Goal: Transaction & Acquisition: Purchase product/service

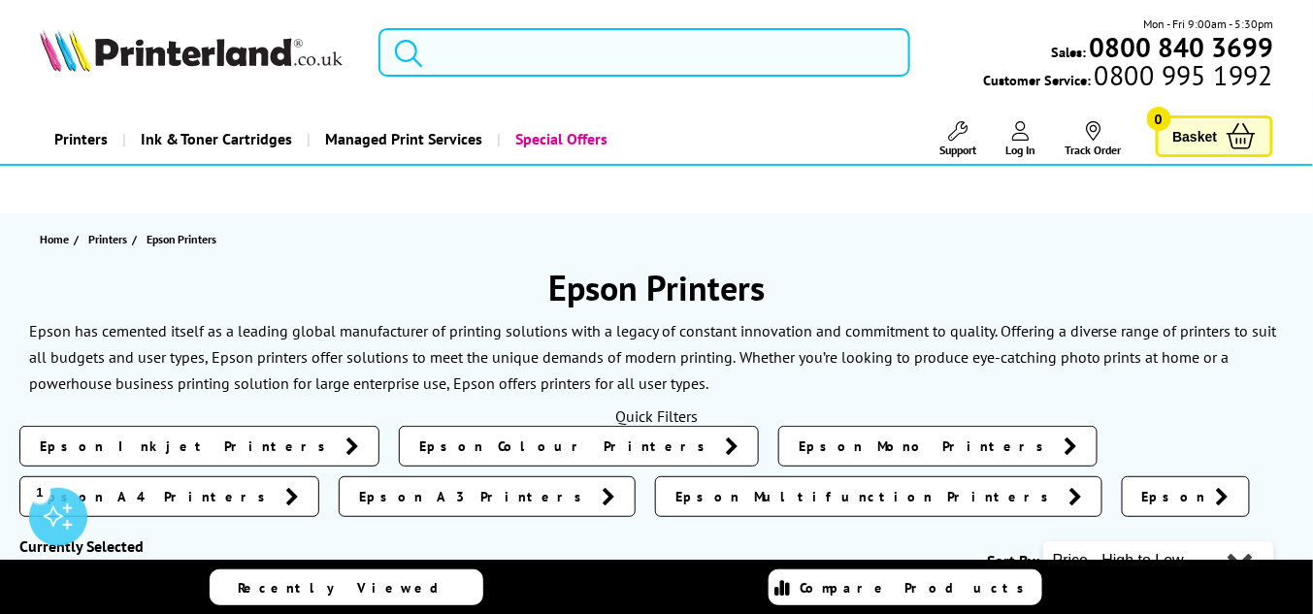
click at [474, 49] on input "search" at bounding box center [644, 52] width 533 height 49
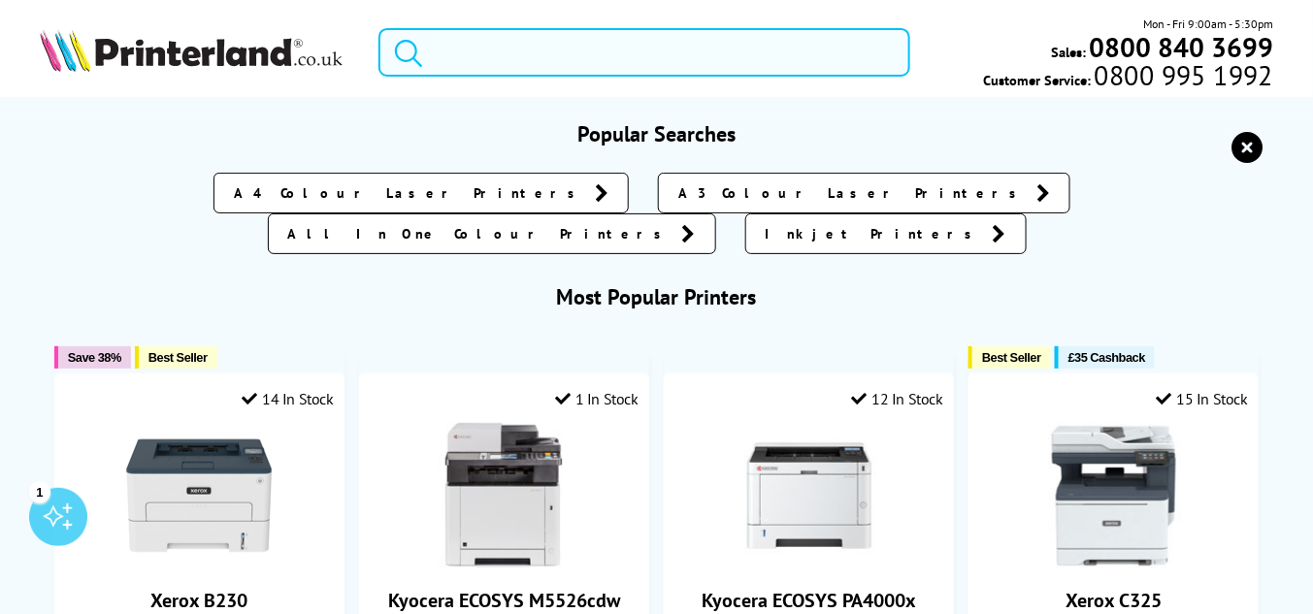
paste input "Epson 113 Ink Series Genuine EcoTank Ink Bottles"
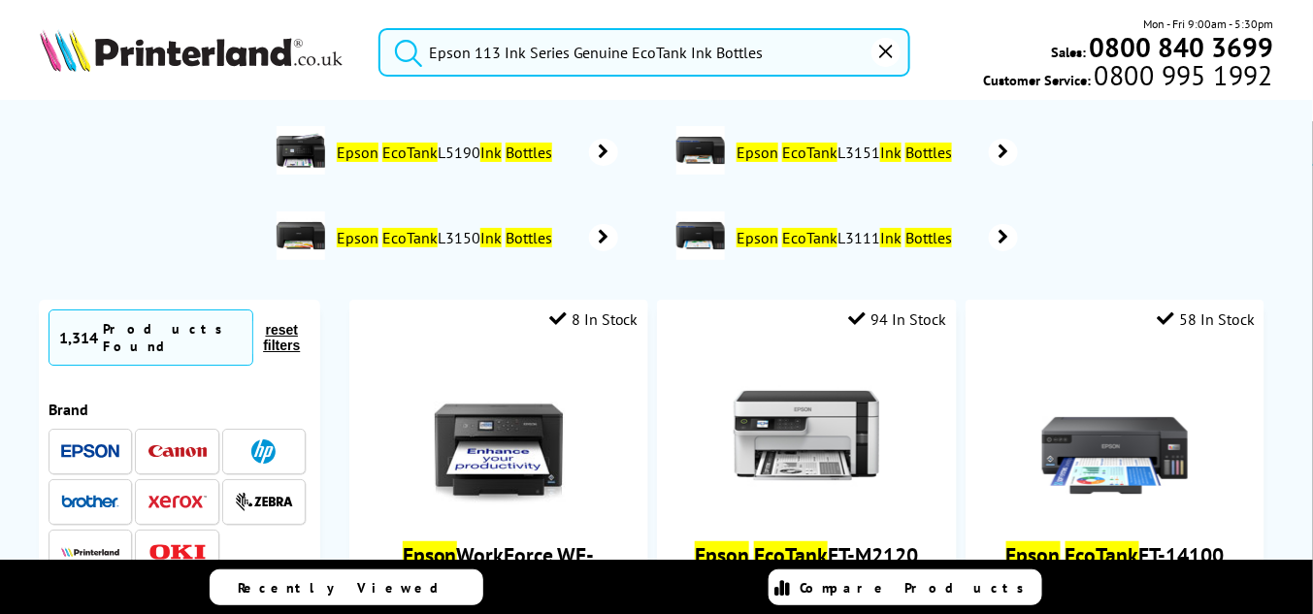
click at [379, 28] on button "submit" at bounding box center [403, 49] width 49 height 43
drag, startPoint x: 774, startPoint y: 56, endPoint x: 529, endPoint y: 51, distance: 245.6
click at [529, 51] on input "Epson 113 Ink Series Genuine EcoTank Ink Bottles" at bounding box center [644, 52] width 533 height 49
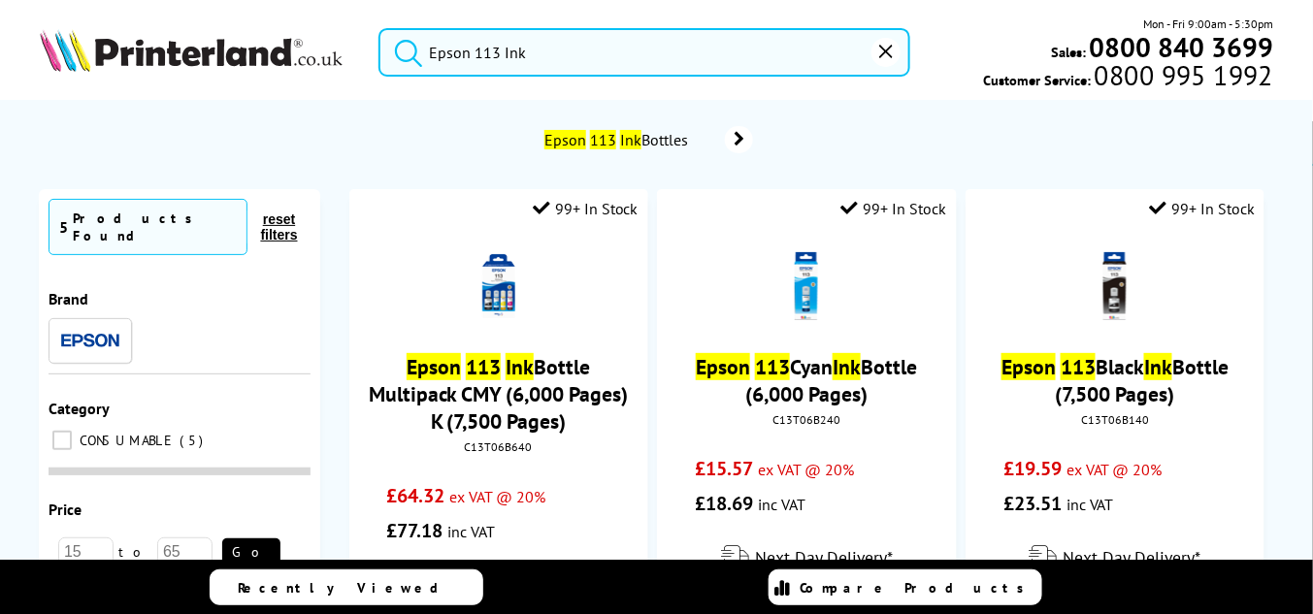
type input "Epson 113 Ink"
click at [379, 28] on button "submit" at bounding box center [403, 49] width 49 height 43
drag, startPoint x: 532, startPoint y: 47, endPoint x: 401, endPoint y: 43, distance: 131.1
click at [401, 43] on form "Epson 113 Ink" at bounding box center [644, 52] width 533 height 49
